Goal: Navigation & Orientation: Find specific page/section

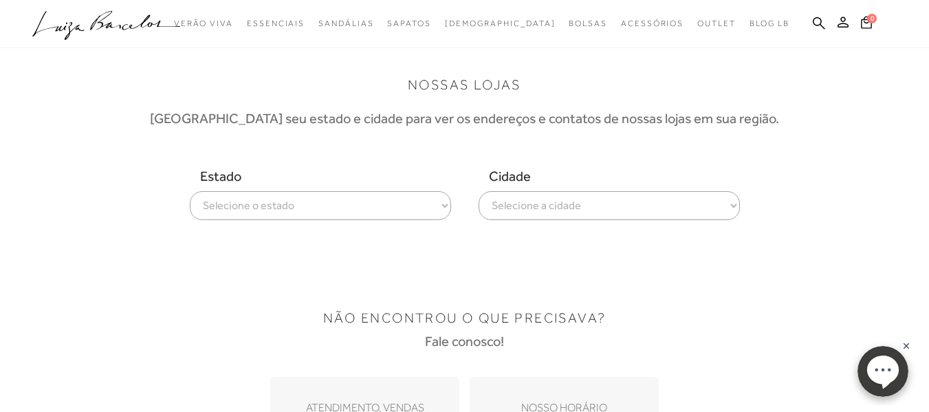
click at [362, 195] on select "Selecione o estado [GEOGRAPHIC_DATA] [GEOGRAPHIC_DATA] [GEOGRAPHIC_DATA] [GEOGR…" at bounding box center [320, 205] width 261 height 29
click at [580, 214] on select "Selecione a cidade" at bounding box center [609, 205] width 261 height 29
click at [421, 197] on select "Selecione o estado [GEOGRAPHIC_DATA] [GEOGRAPHIC_DATA] [GEOGRAPHIC_DATA] [GEOGR…" at bounding box center [320, 205] width 261 height 29
select select
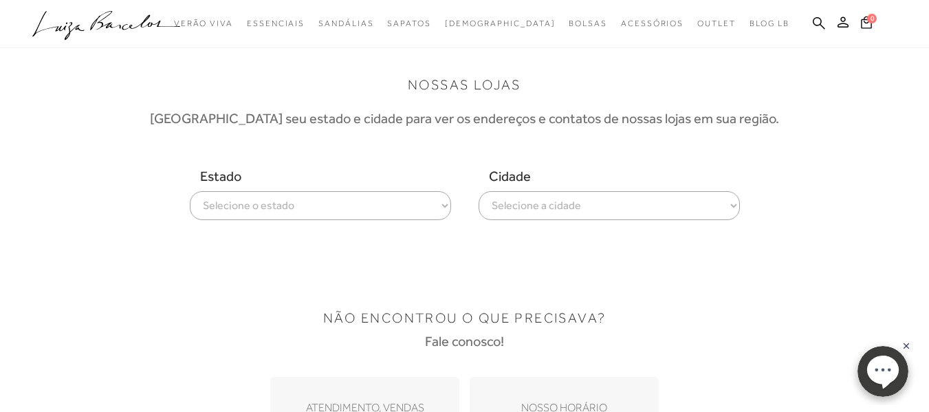
click at [190, 191] on select "Selecione o estado [GEOGRAPHIC_DATA] [GEOGRAPHIC_DATA] [GEOGRAPHIC_DATA] [GEOGR…" at bounding box center [320, 205] width 261 height 29
click at [609, 203] on select "Selecione a cidade ver todas Maceió" at bounding box center [609, 205] width 261 height 29
select select "ver todas"
click at [479, 191] on select "Selecione a cidade ver todas Maceió" at bounding box center [609, 205] width 261 height 29
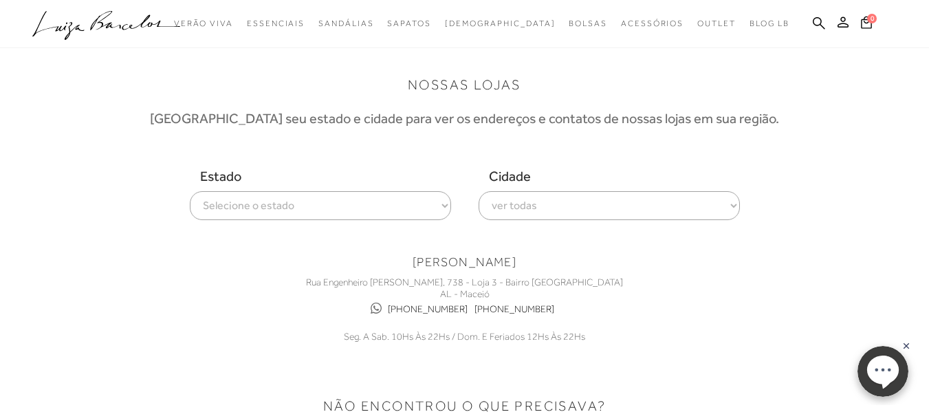
click at [437, 204] on select "Selecione o estado [GEOGRAPHIC_DATA] [GEOGRAPHIC_DATA] [GEOGRAPHIC_DATA] [GEOGR…" at bounding box center [320, 205] width 261 height 29
select select
click at [190, 191] on select "Selecione o estado [GEOGRAPHIC_DATA] [GEOGRAPHIC_DATA] [GEOGRAPHIC_DATA] [GEOGR…" at bounding box center [320, 205] width 261 height 29
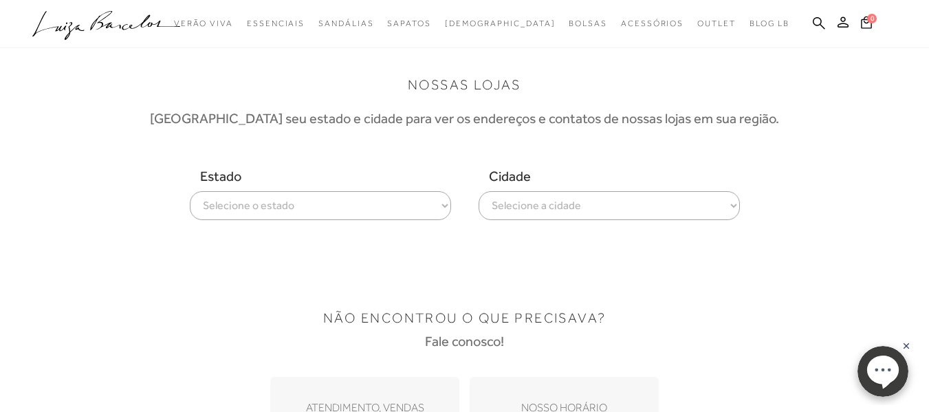
click at [688, 208] on select "Selecione a cidade ver todas Manaus" at bounding box center [609, 205] width 261 height 29
select select "ver todas"
click at [479, 191] on select "Selecione a cidade ver todas Manaus" at bounding box center [609, 205] width 261 height 29
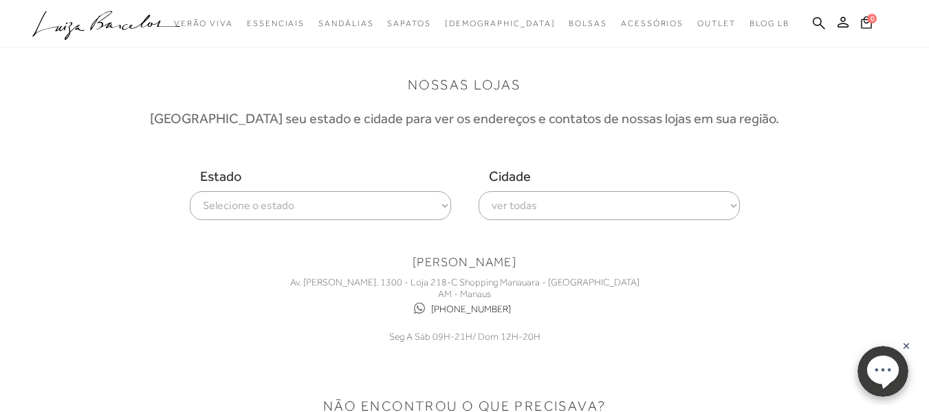
click at [428, 203] on select "Selecione o estado [GEOGRAPHIC_DATA] [GEOGRAPHIC_DATA] [GEOGRAPHIC_DATA] [GEOGR…" at bounding box center [320, 205] width 261 height 29
select select
click at [190, 191] on select "Selecione o estado [GEOGRAPHIC_DATA] [GEOGRAPHIC_DATA] [GEOGRAPHIC_DATA] [GEOGR…" at bounding box center [320, 205] width 261 height 29
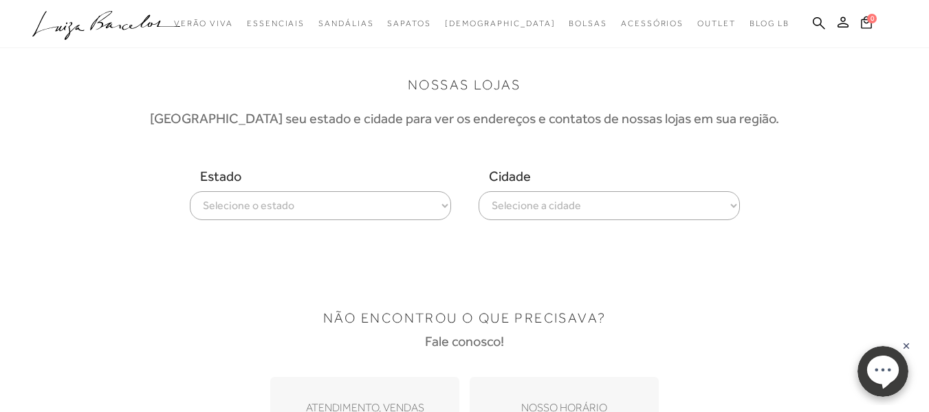
click at [625, 205] on select "Selecione a cidade ver todas Campos Dos Goytacazes Itaperuna Niteroi [GEOGRAPHI…" at bounding box center [609, 205] width 261 height 29
select select "ver todas"
click at [479, 191] on select "Selecione a cidade ver todas Campos Dos Goytacazes Itaperuna Niteroi [GEOGRAPHI…" at bounding box center [609, 205] width 261 height 29
